Goal: Information Seeking & Learning: Learn about a topic

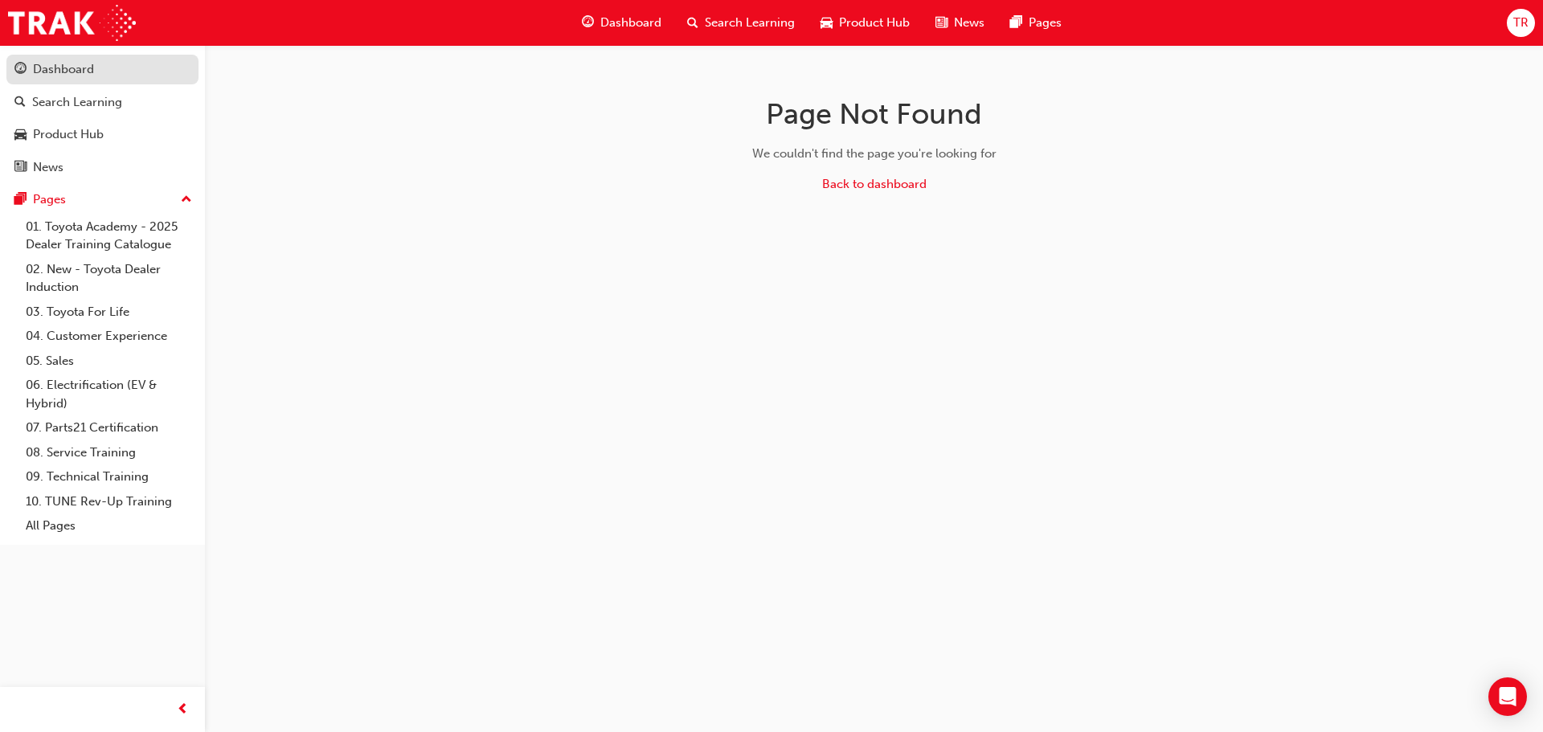
click at [120, 69] on div "Dashboard" at bounding box center [102, 69] width 176 height 20
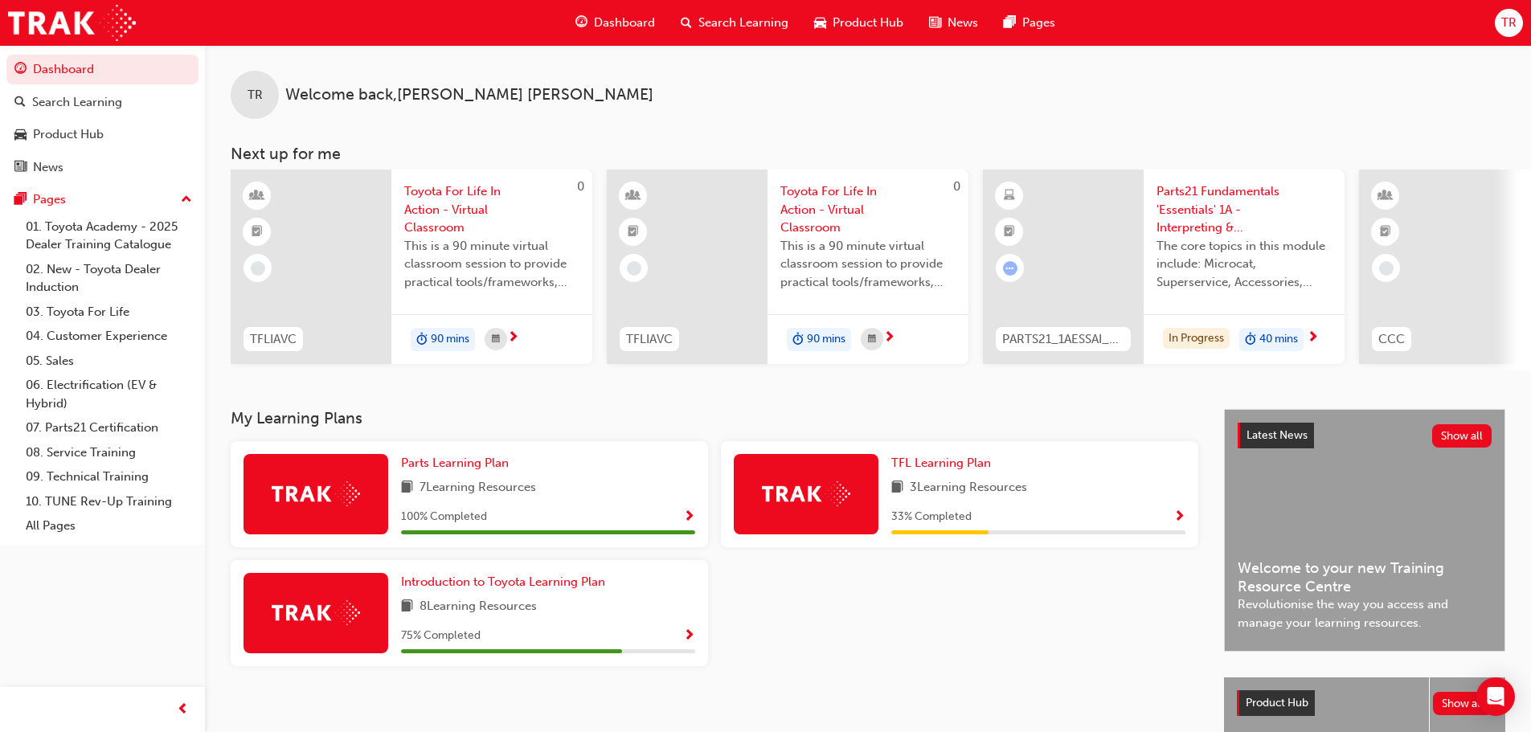
click at [1195, 224] on span "Parts21 Fundamentals 'Essentials' 1A - Interpreting & Analysis" at bounding box center [1243, 209] width 175 height 55
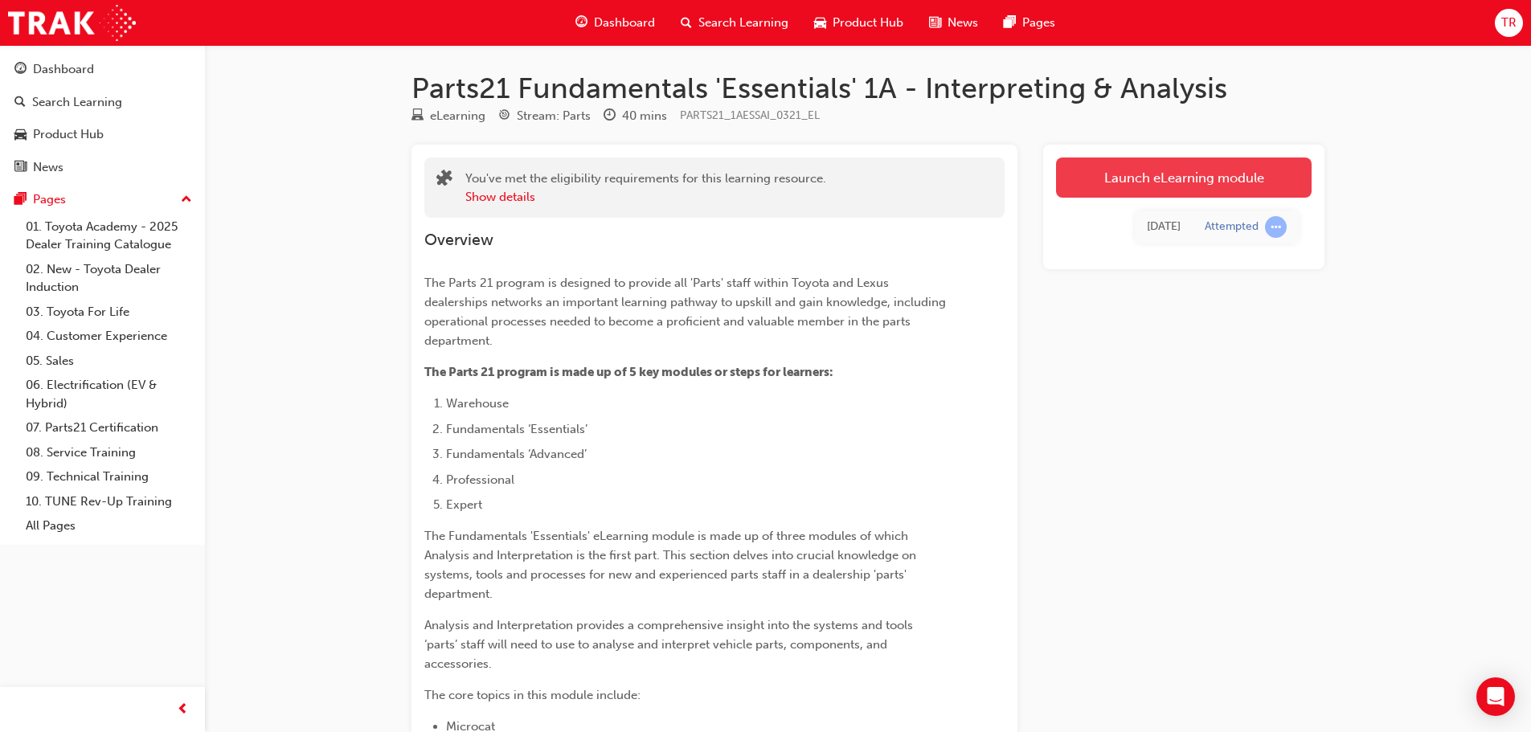
click at [1160, 183] on link "Launch eLearning module" at bounding box center [1183, 177] width 255 height 40
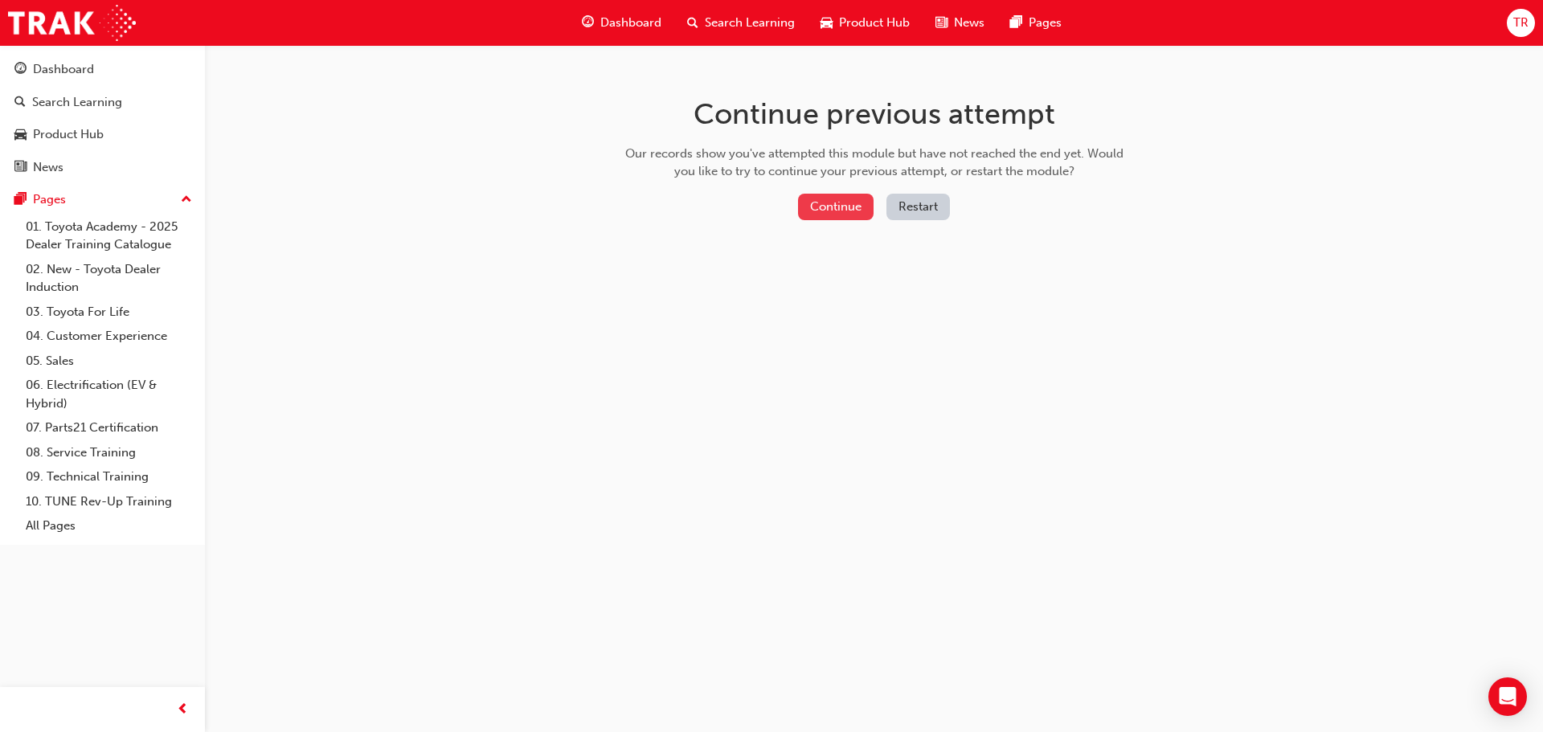
click at [833, 215] on button "Continue" at bounding box center [836, 207] width 76 height 27
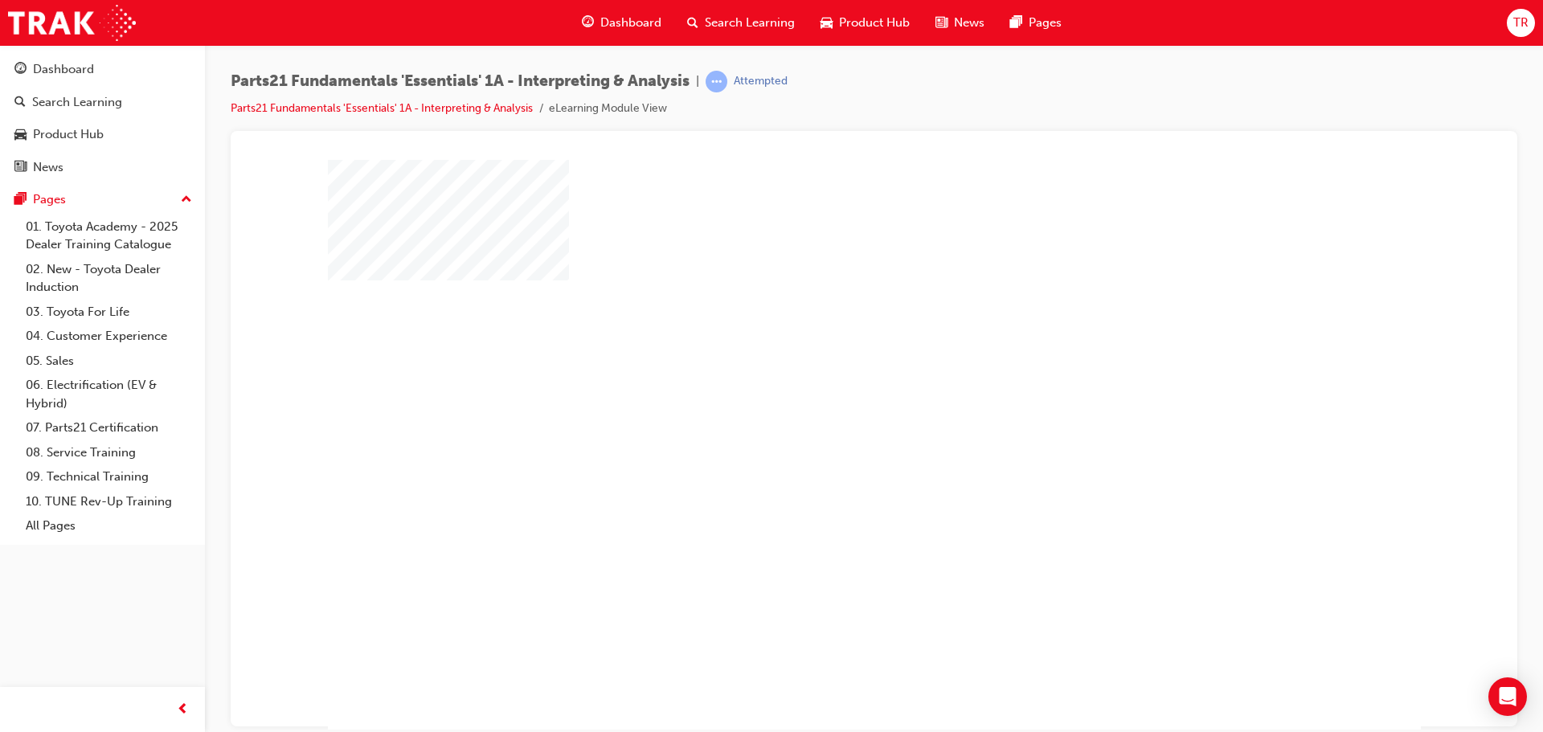
click at [828, 398] on div "play" at bounding box center [828, 398] width 0 height 0
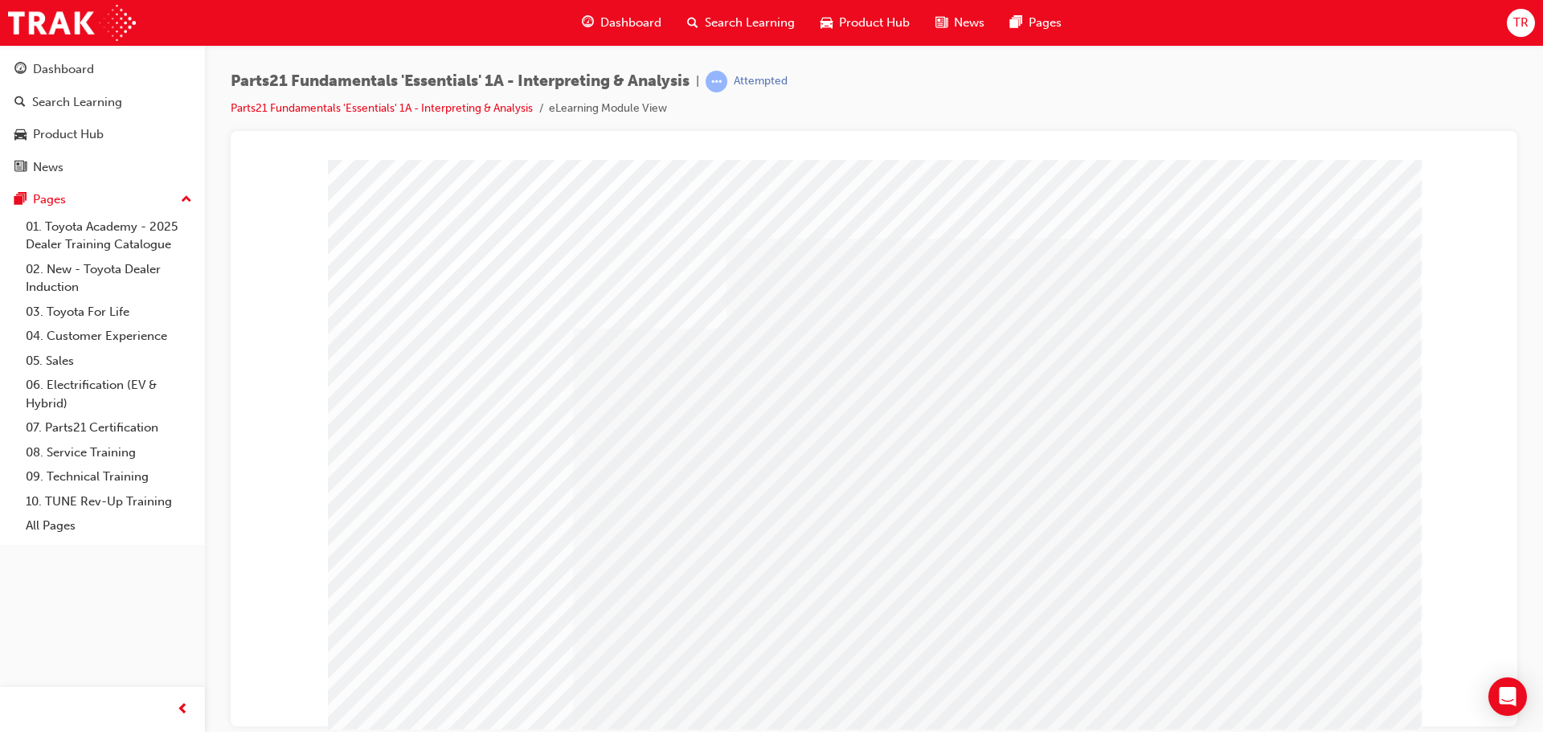
click at [1040, 305] on div "Play" at bounding box center [1046, 305] width 610 height 0
click at [788, 305] on div "Play" at bounding box center [1046, 305] width 610 height 0
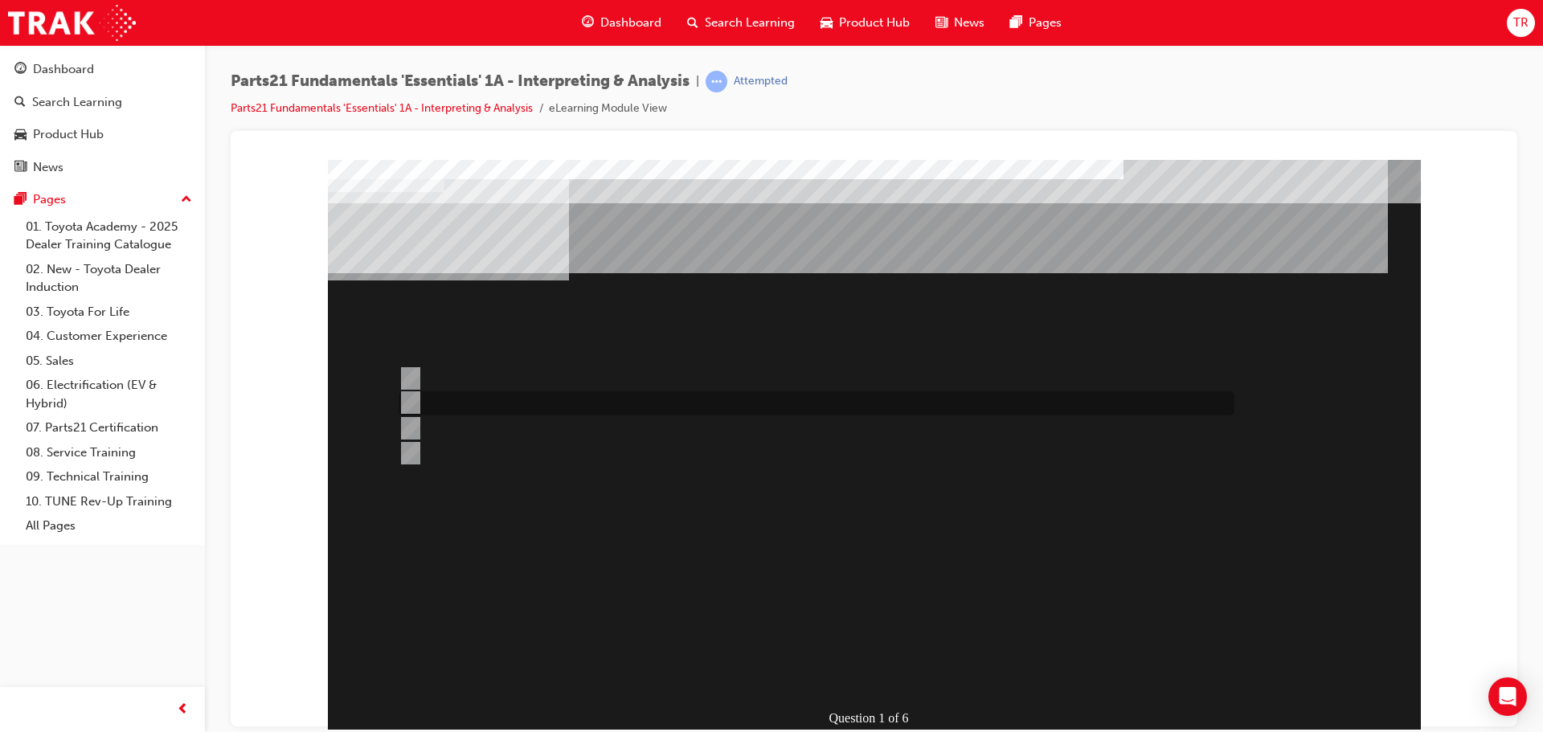
click at [424, 406] on div at bounding box center [812, 403] width 836 height 24
radio input "true"
click at [407, 452] on input "Bonnet Protector Fitting Kit" at bounding box center [408, 453] width 18 height 18
radio input "true"
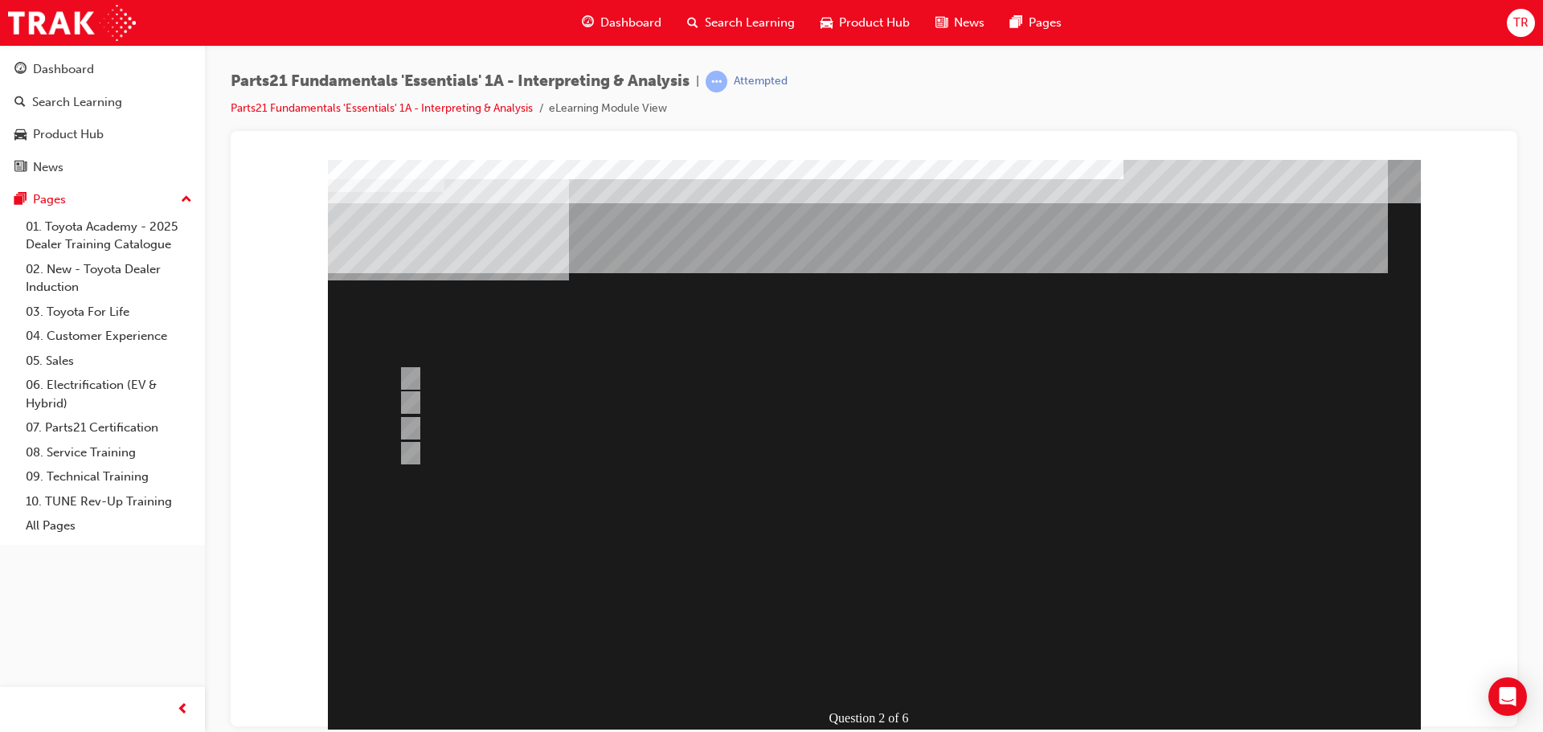
click at [408, 374] on input "TAPS" at bounding box center [408, 379] width 18 height 18
radio input "true"
click at [418, 452] on div at bounding box center [812, 453] width 836 height 24
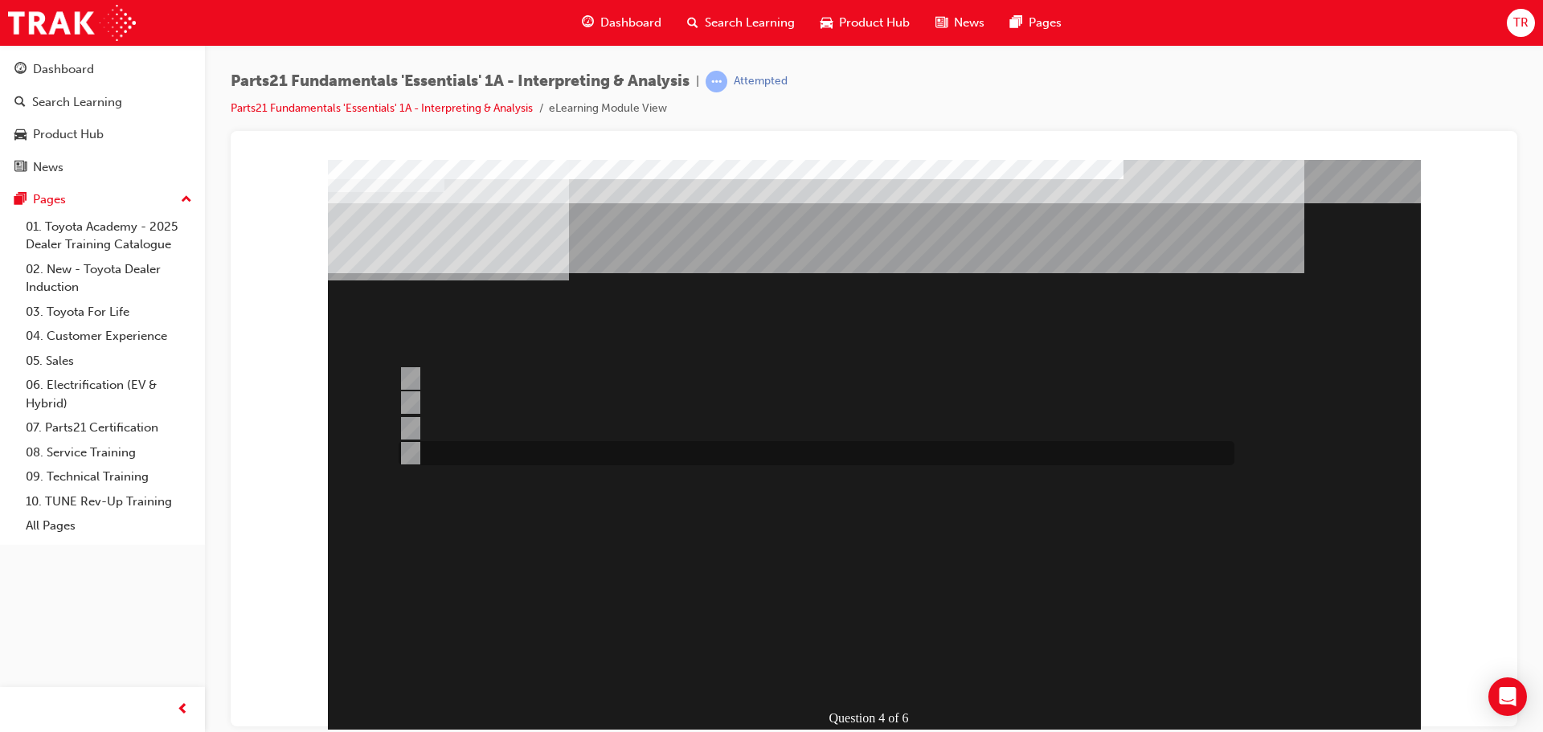
radio input "true"
click at [407, 425] on input "Both" at bounding box center [408, 428] width 18 height 18
radio input "true"
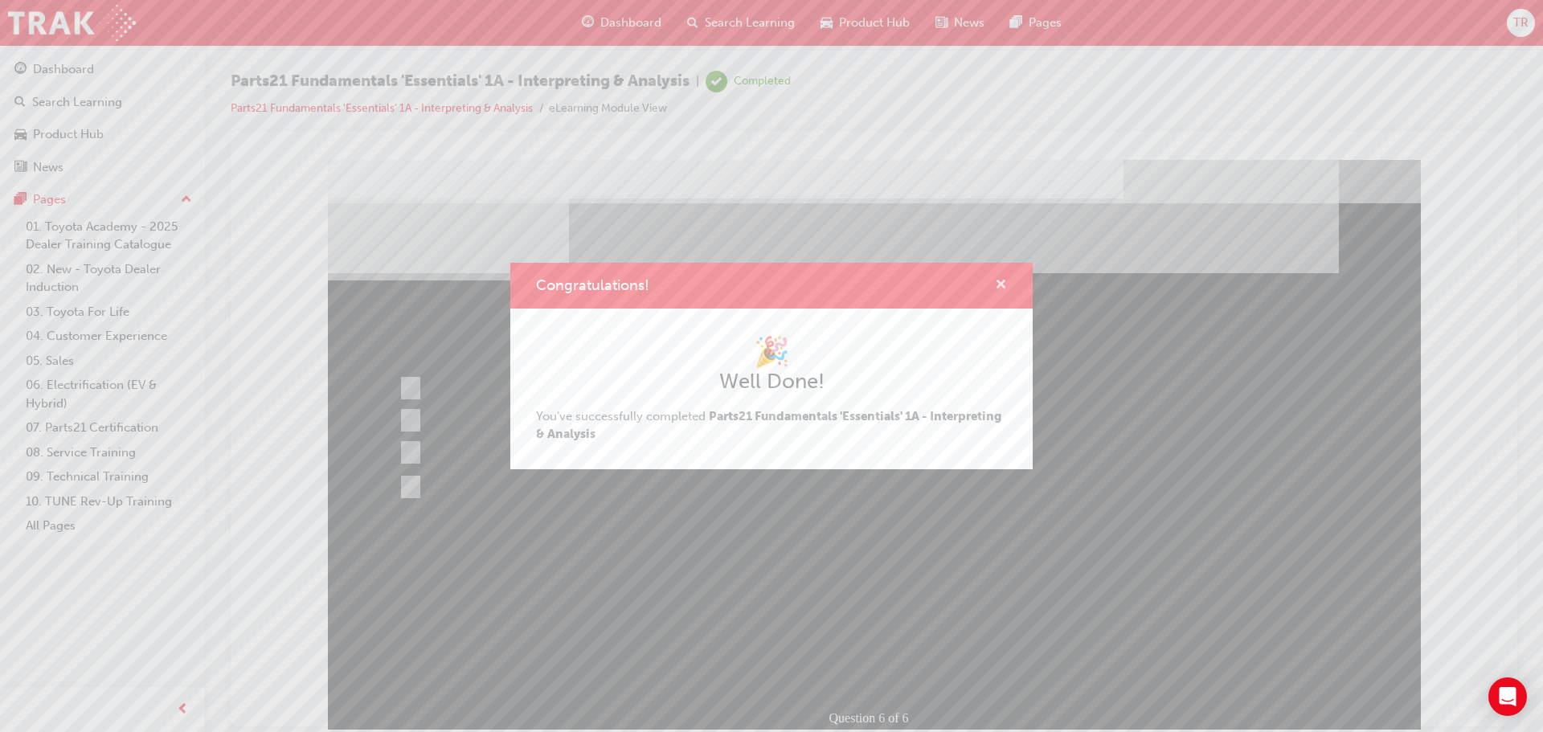
click at [1002, 288] on span "cross-icon" at bounding box center [1001, 286] width 12 height 14
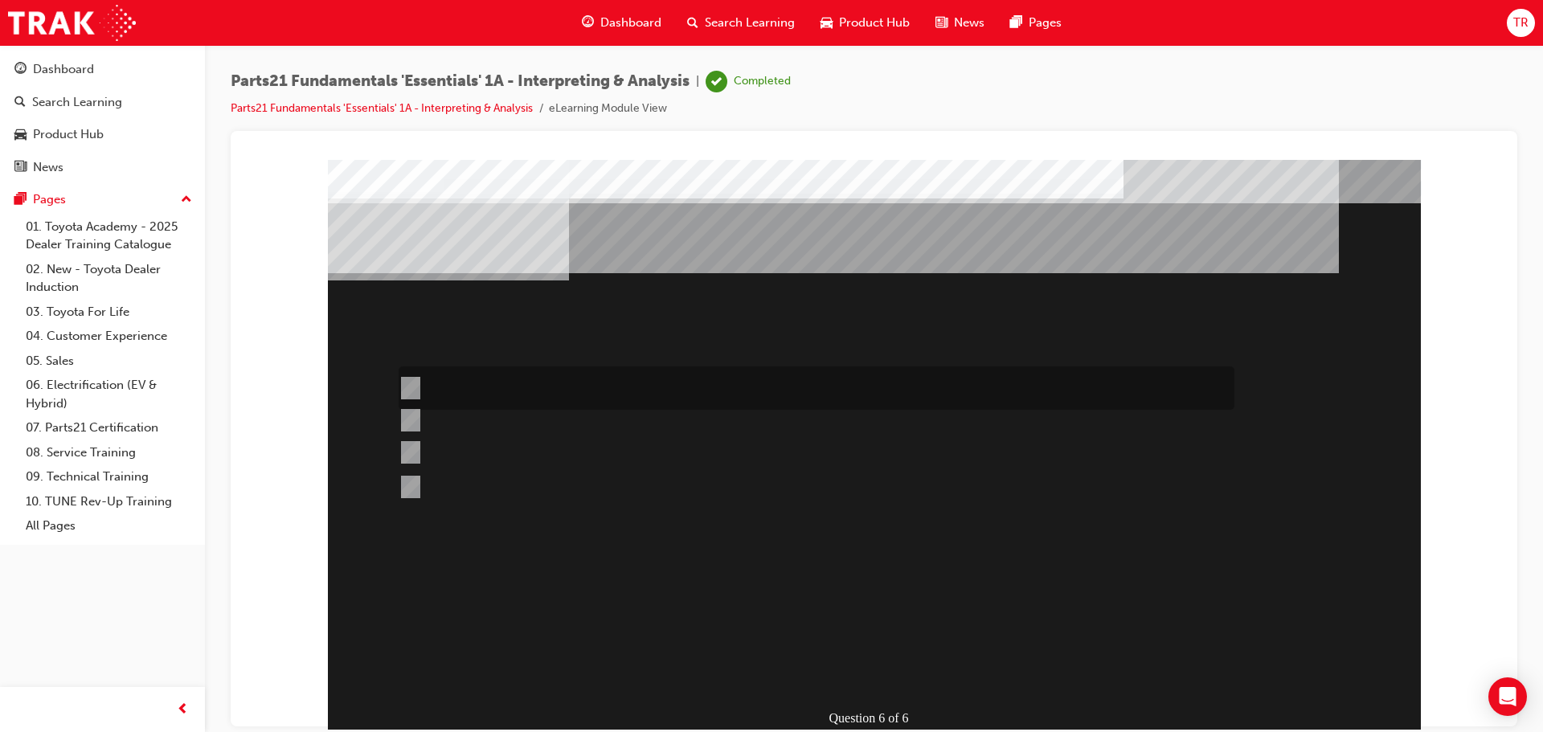
click at [411, 385] on input "TAPS" at bounding box center [408, 388] width 18 height 18
radio input "true"
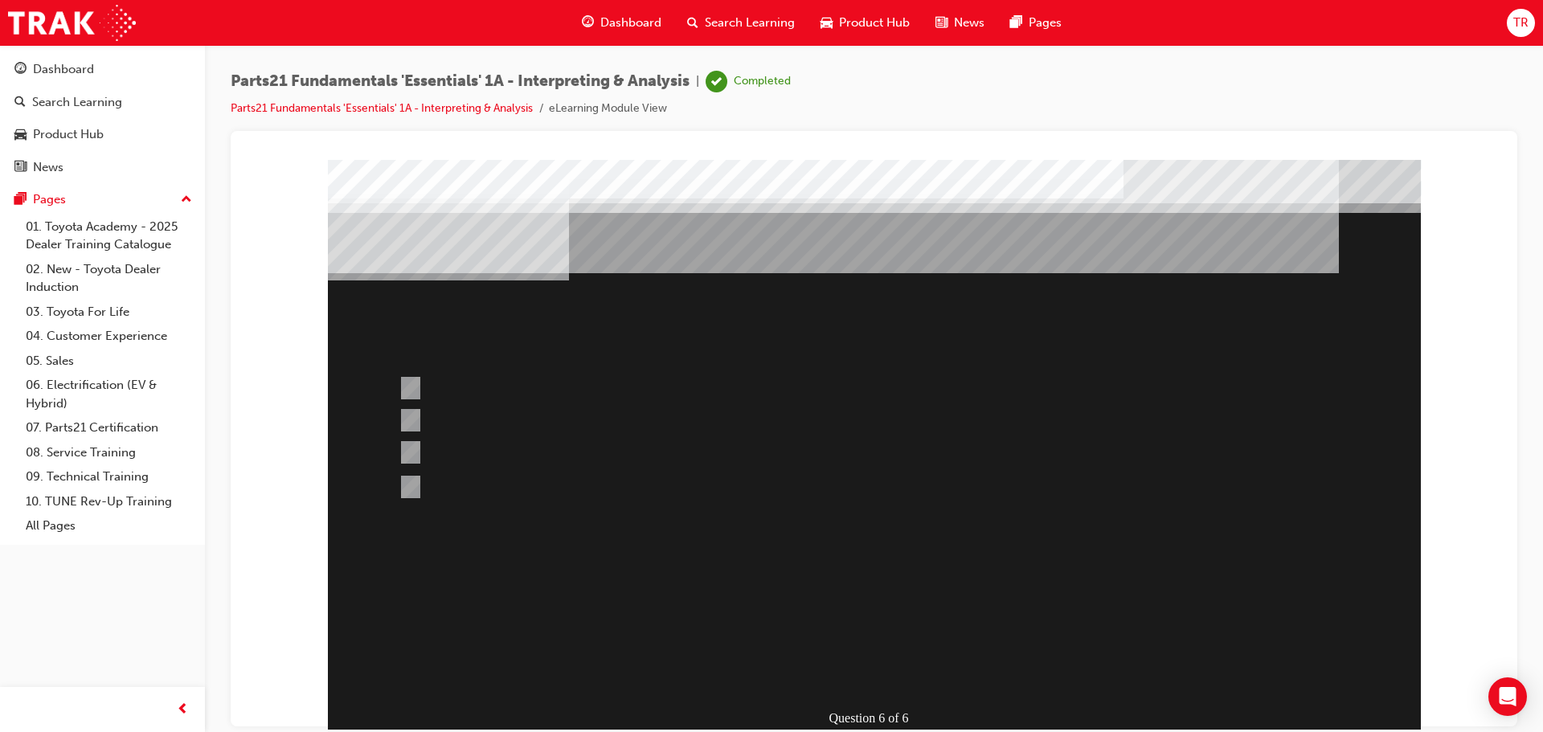
click at [409, 486] on div at bounding box center [874, 448] width 1093 height 578
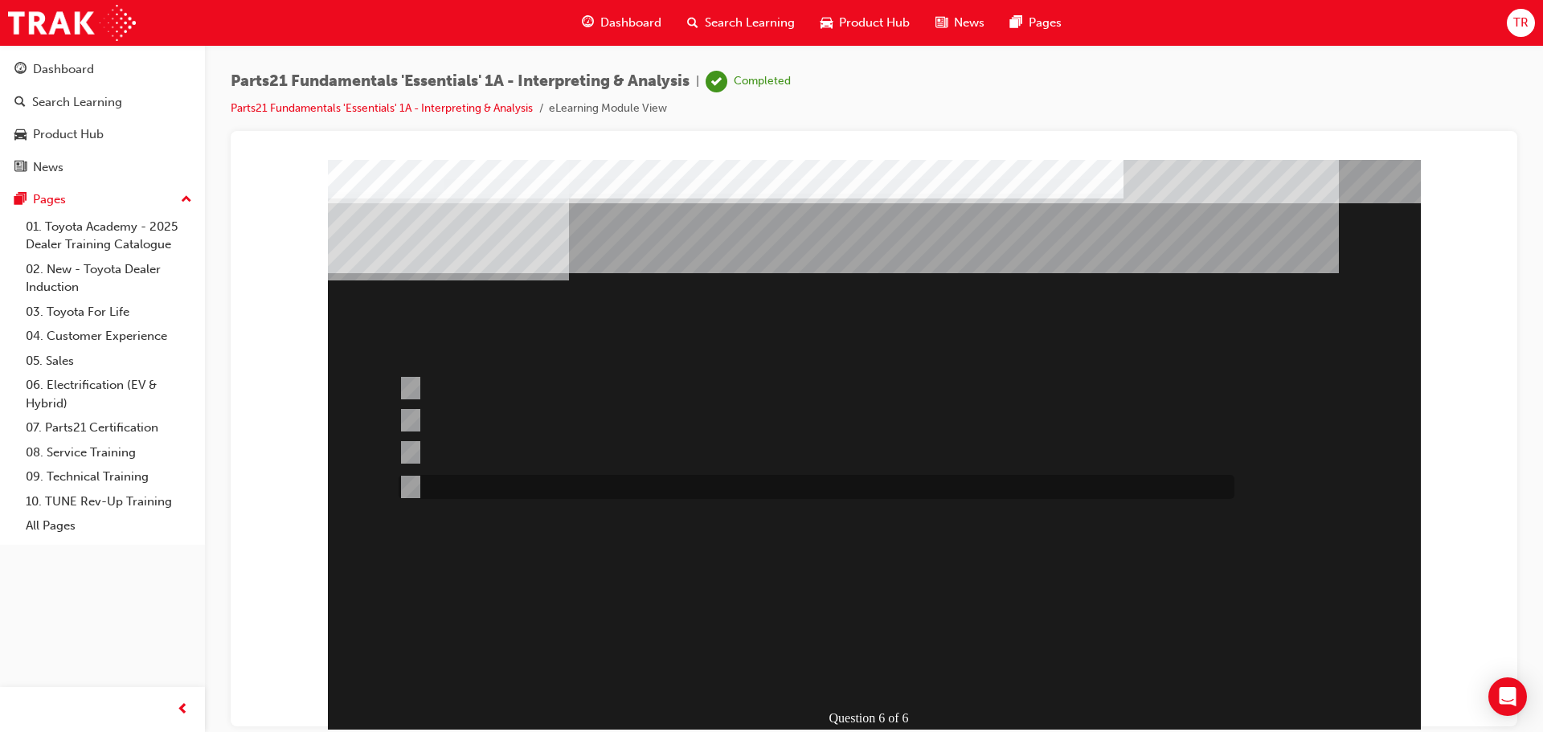
click at [406, 485] on input "TASS" at bounding box center [408, 487] width 18 height 18
radio input "true"
click at [405, 469] on div at bounding box center [874, 448] width 1093 height 578
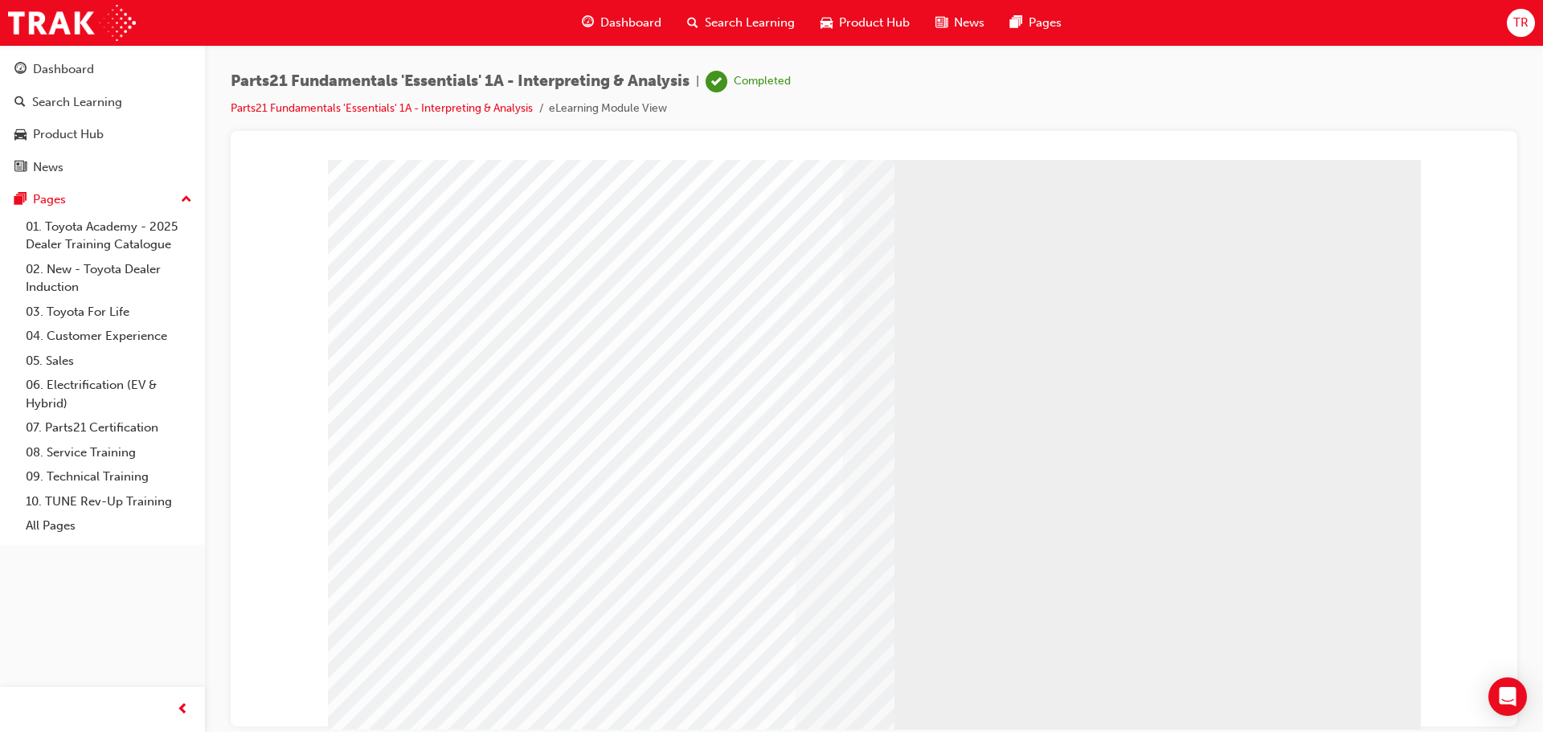
click at [60, 65] on div "Dashboard" at bounding box center [63, 69] width 61 height 18
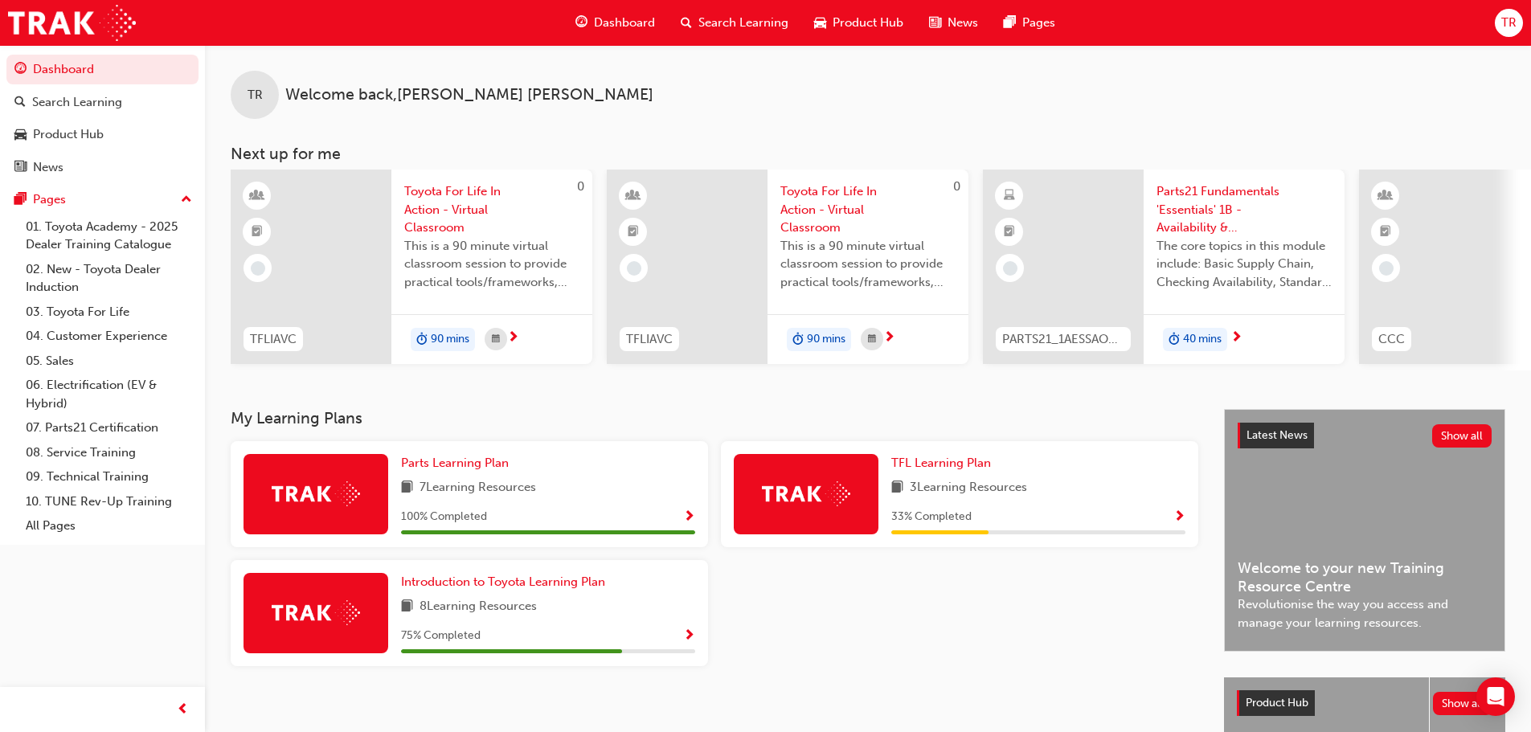
click at [1228, 219] on span "Parts21 Fundamentals 'Essentials' 1B - Availability & Standard Ordering eLearni…" at bounding box center [1243, 209] width 175 height 55
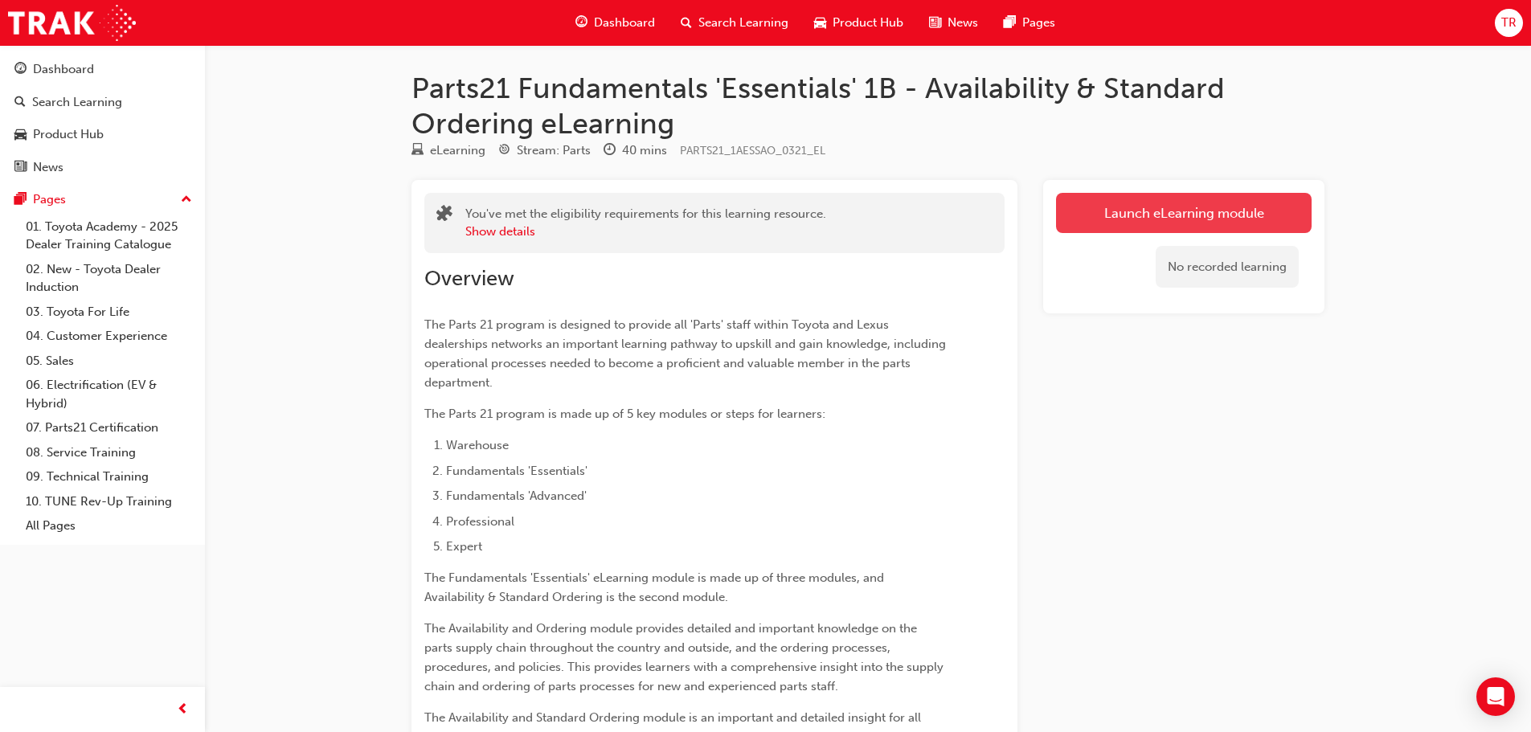
click at [1158, 218] on link "Launch eLearning module" at bounding box center [1183, 213] width 255 height 40
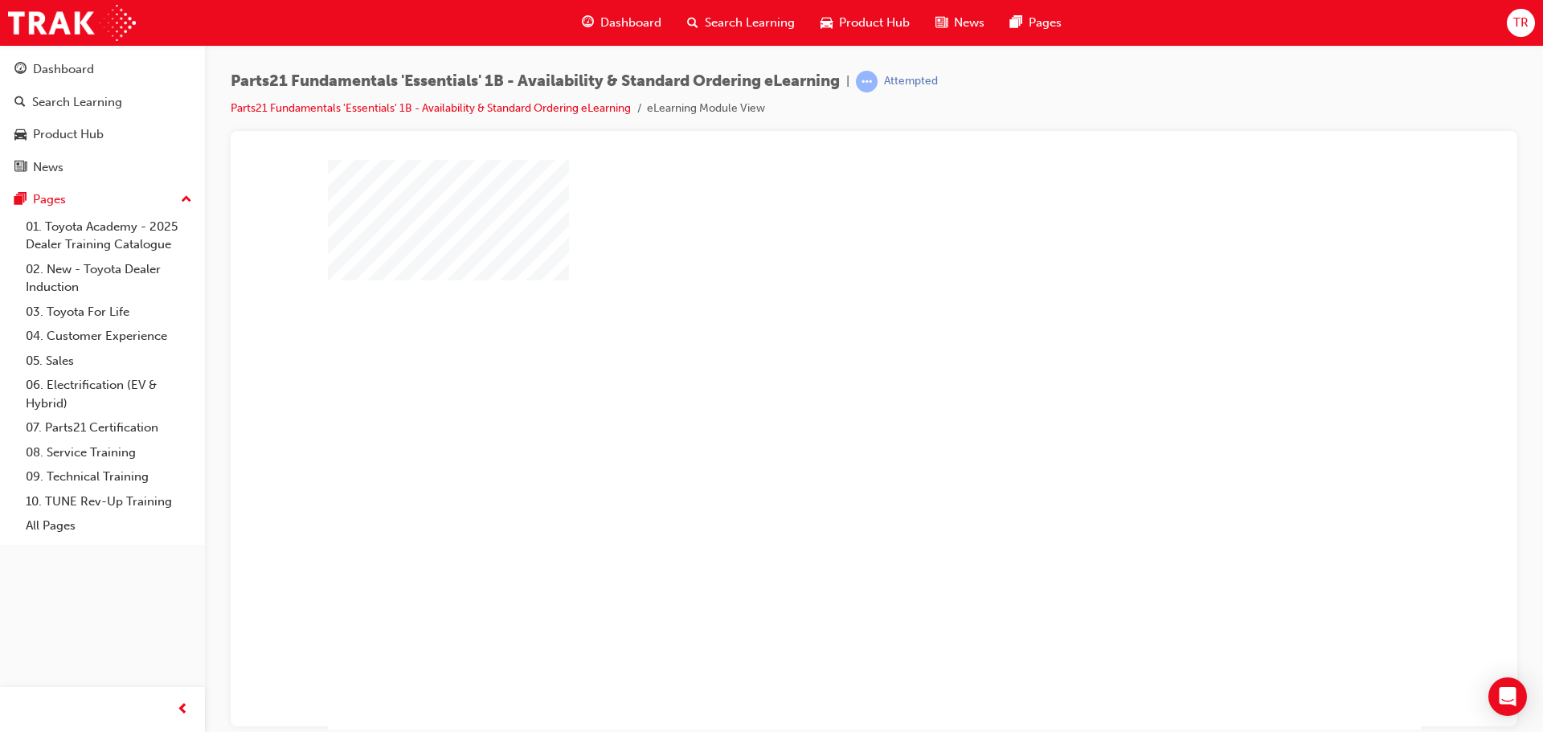
click at [828, 398] on div "play" at bounding box center [828, 398] width 0 height 0
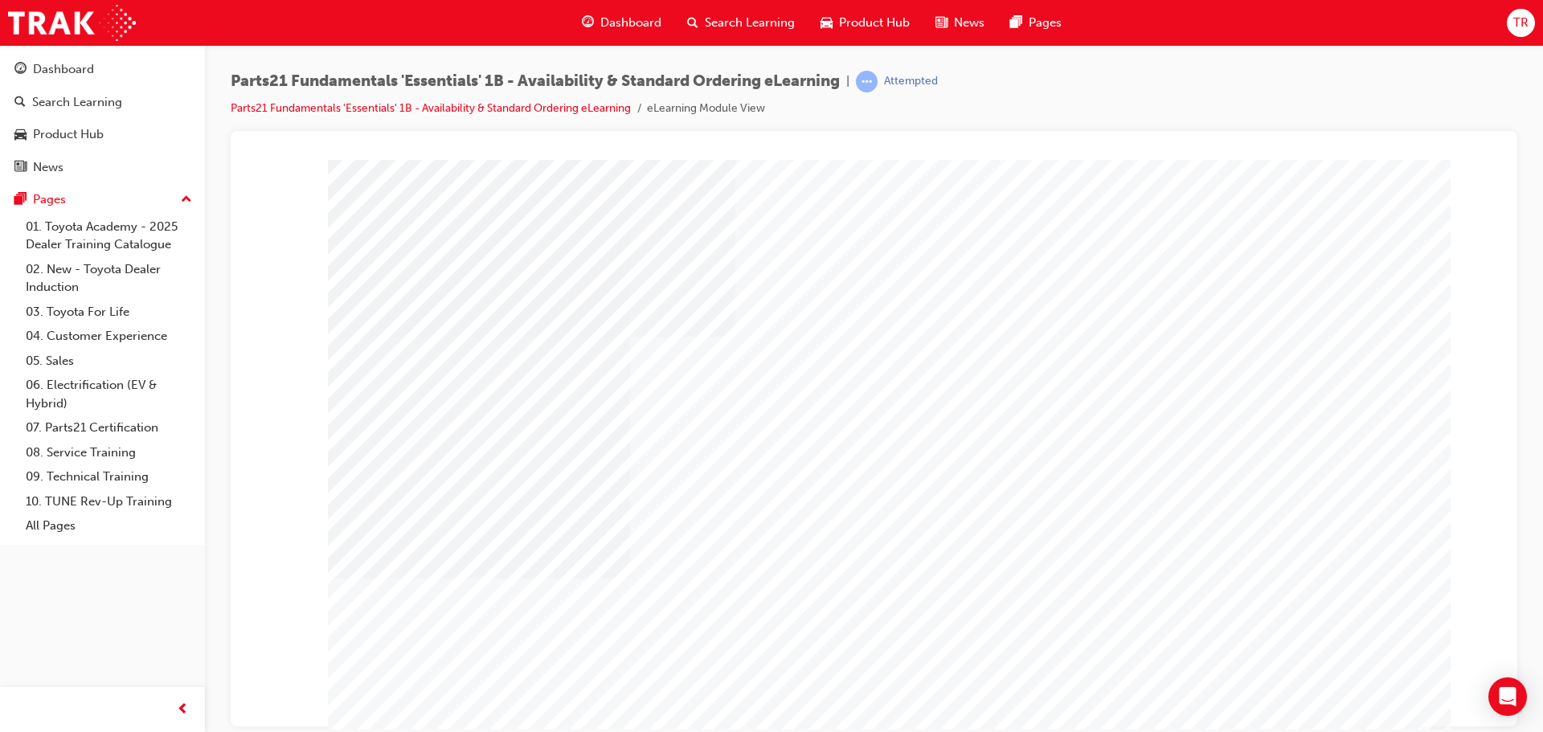
type input "boomer"
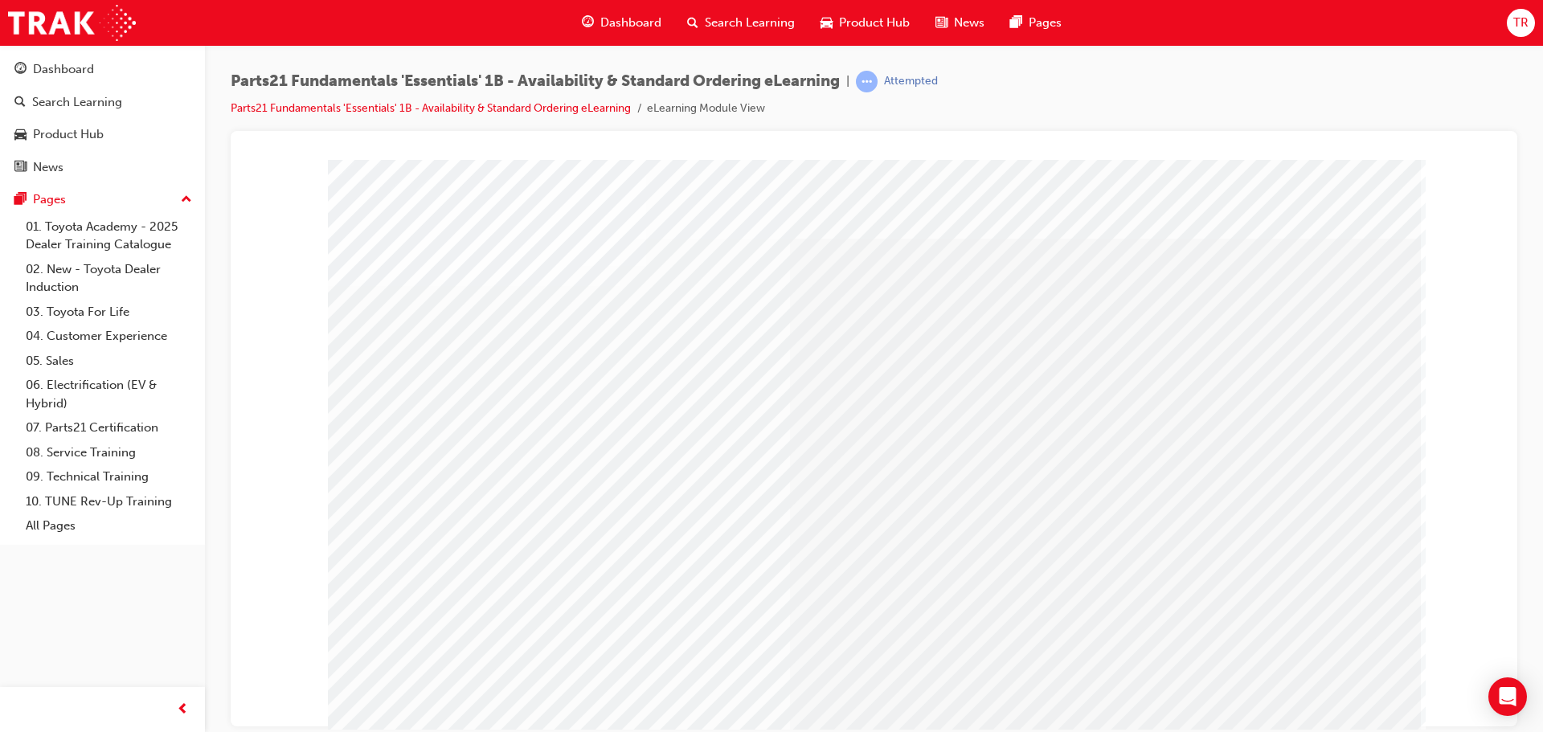
drag, startPoint x: 772, startPoint y: 590, endPoint x: 770, endPoint y: 602, distance: 12.2
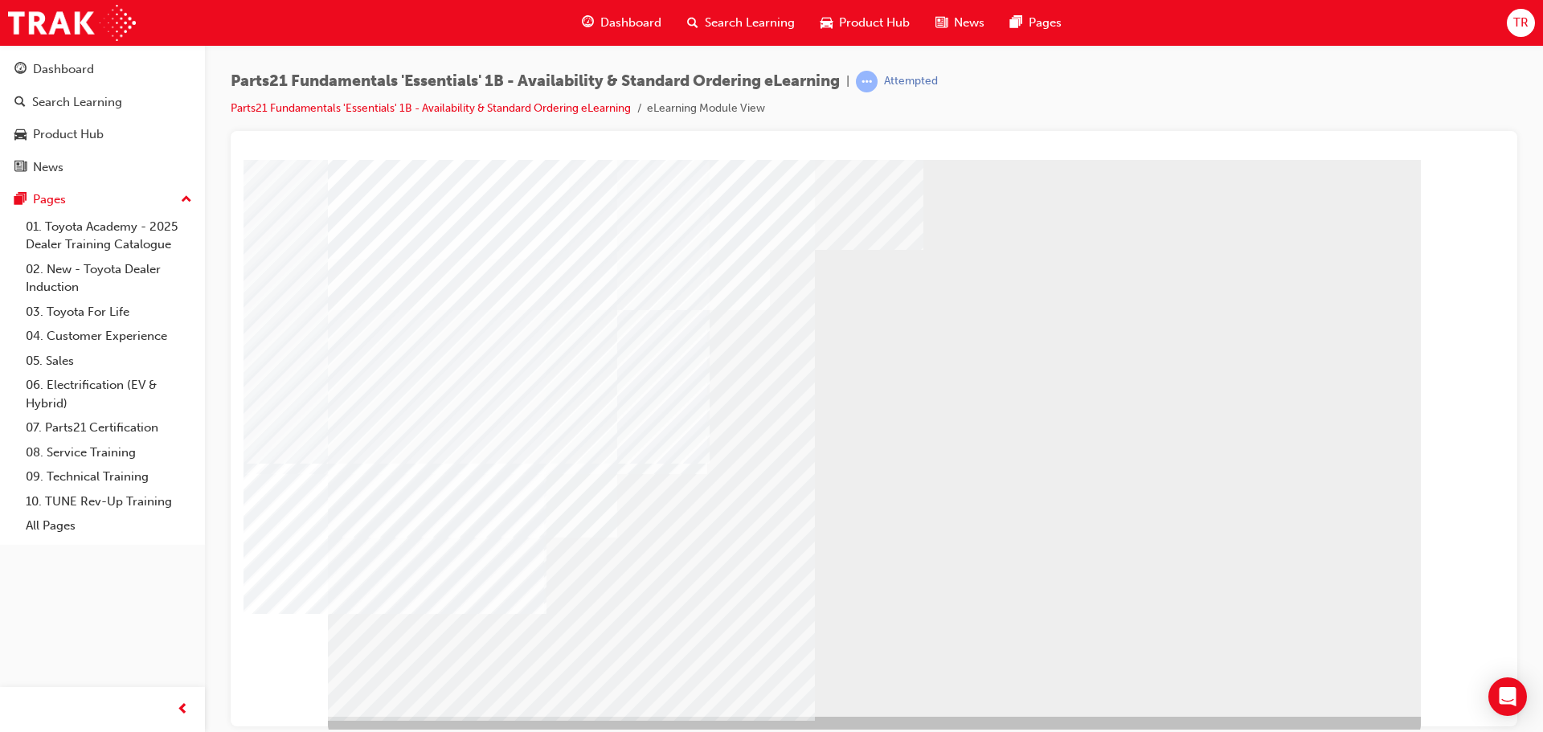
scroll to position [33, 0]
